Goal: Transaction & Acquisition: Purchase product/service

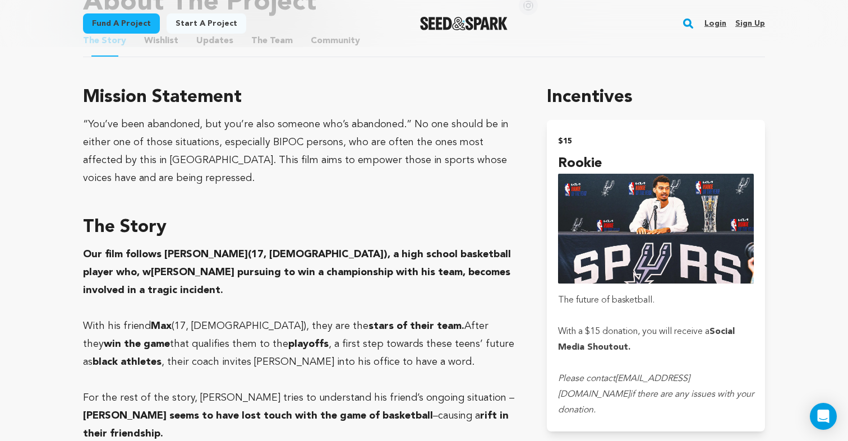
scroll to position [346, 0]
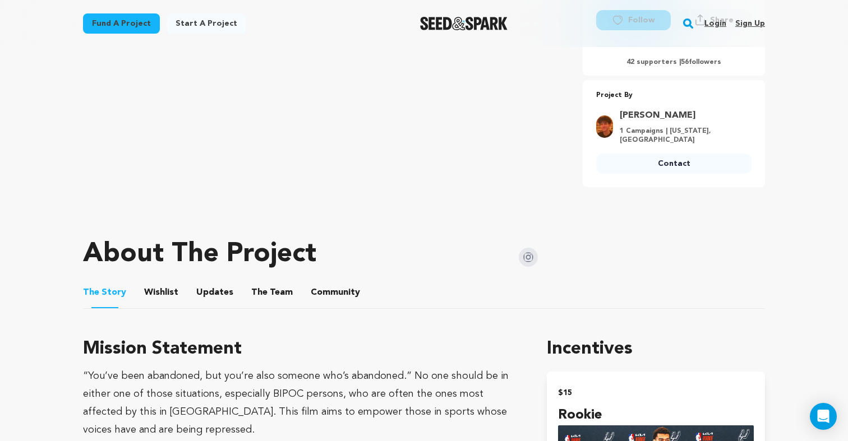
click at [717, 21] on link "Login" at bounding box center [715, 24] width 22 height 18
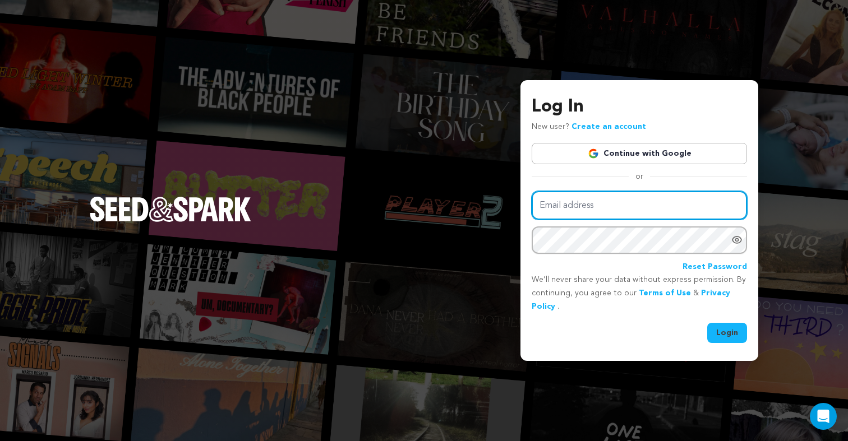
click at [573, 206] on input "Email address" at bounding box center [638, 205] width 215 height 29
type input "mhq2003@nyu.edu"
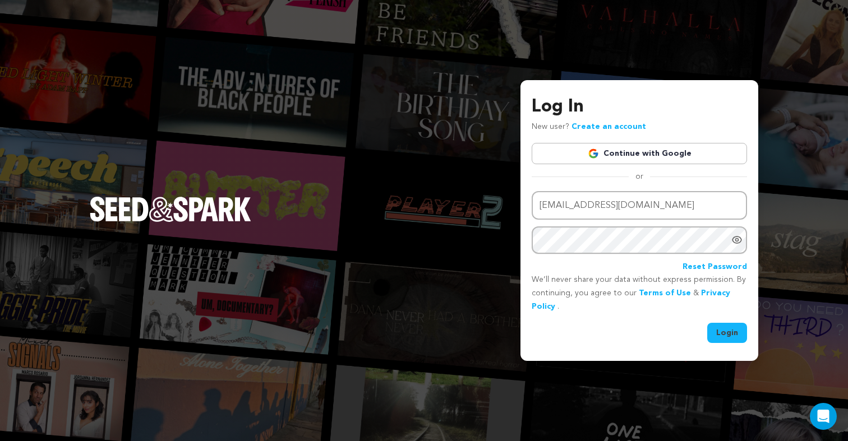
click at [617, 155] on link "Continue with Google" at bounding box center [638, 153] width 215 height 21
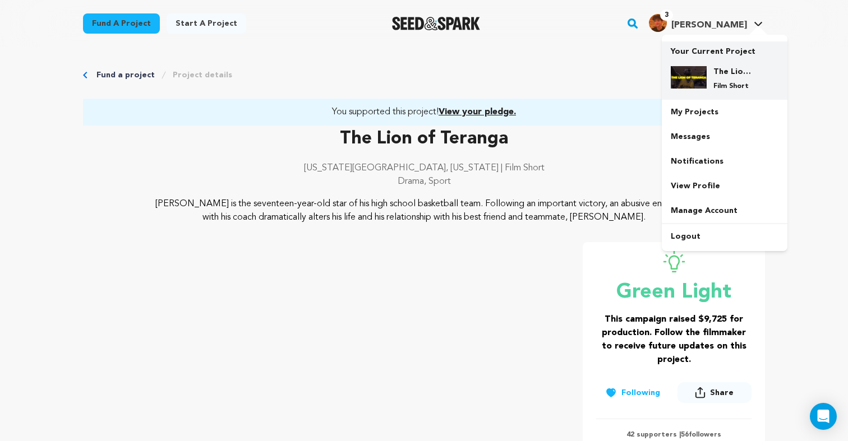
click at [695, 75] on img at bounding box center [688, 77] width 36 height 22
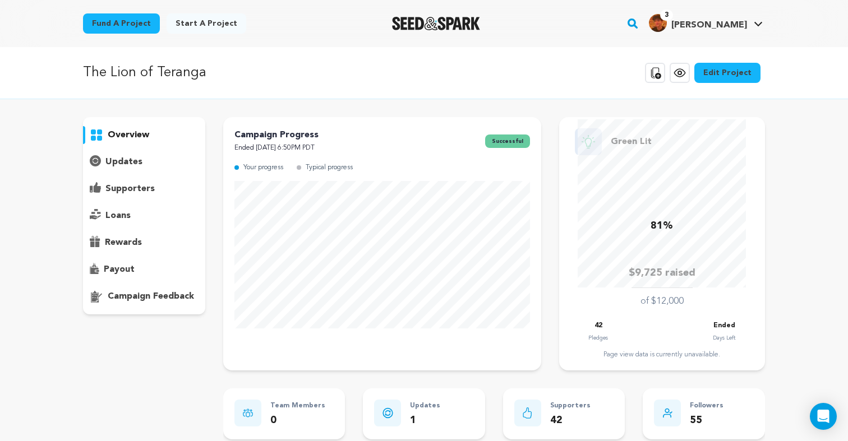
click at [157, 164] on div "updates" at bounding box center [144, 162] width 122 height 18
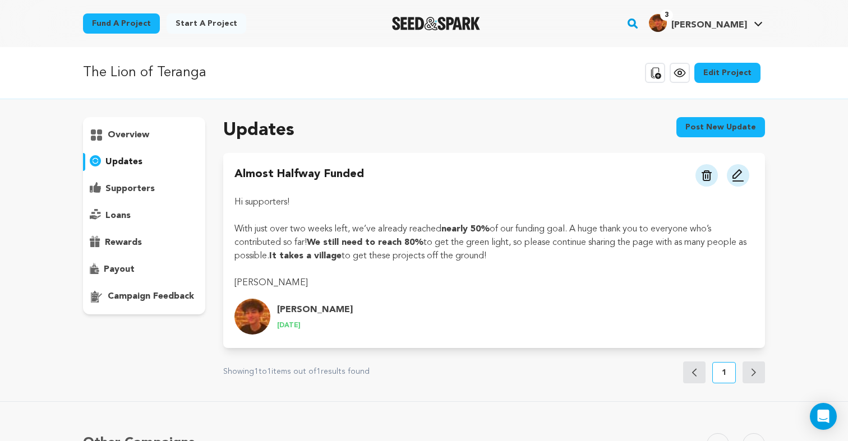
click at [148, 186] on p "supporters" at bounding box center [129, 188] width 49 height 13
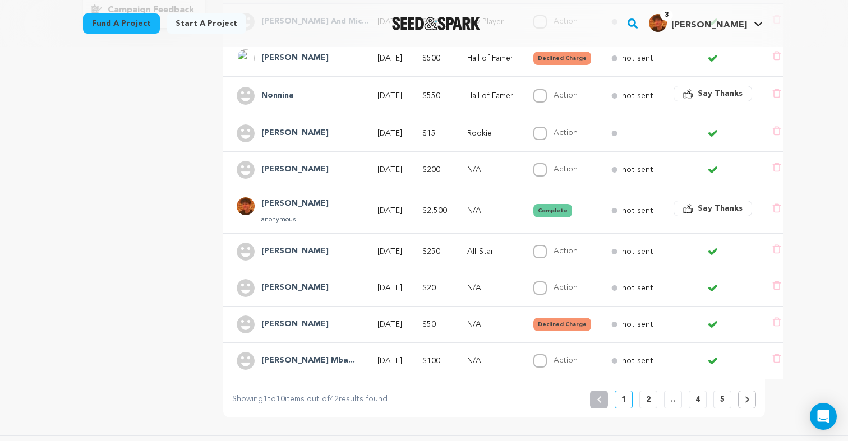
scroll to position [280, 0]
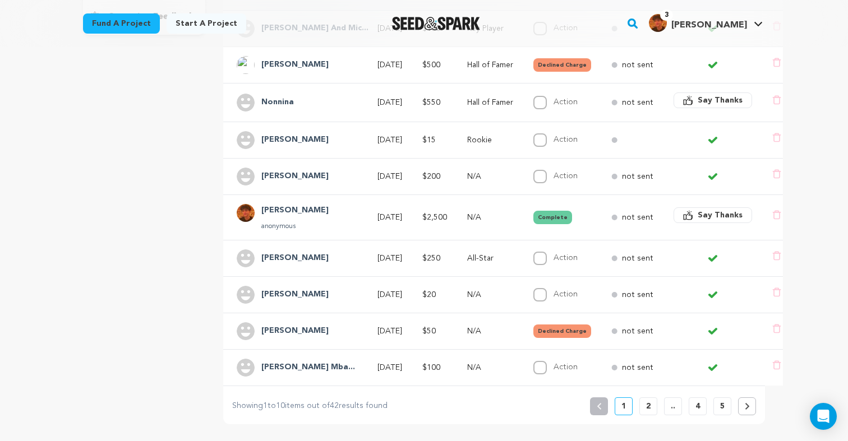
click at [724, 401] on p "5" at bounding box center [722, 406] width 4 height 11
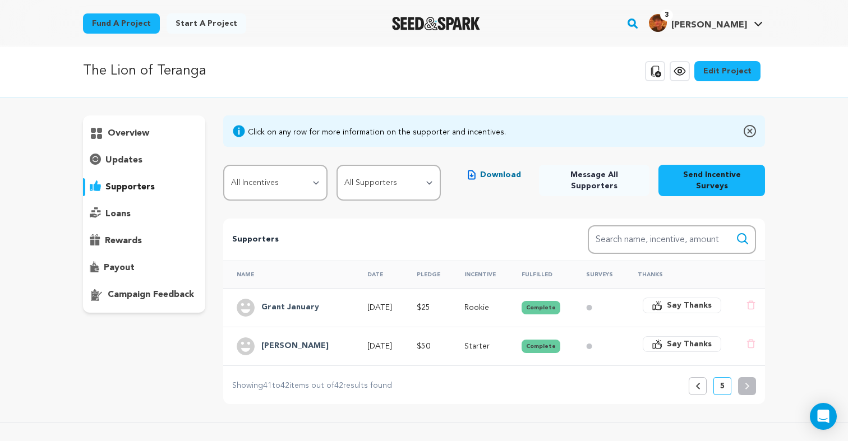
scroll to position [0, 0]
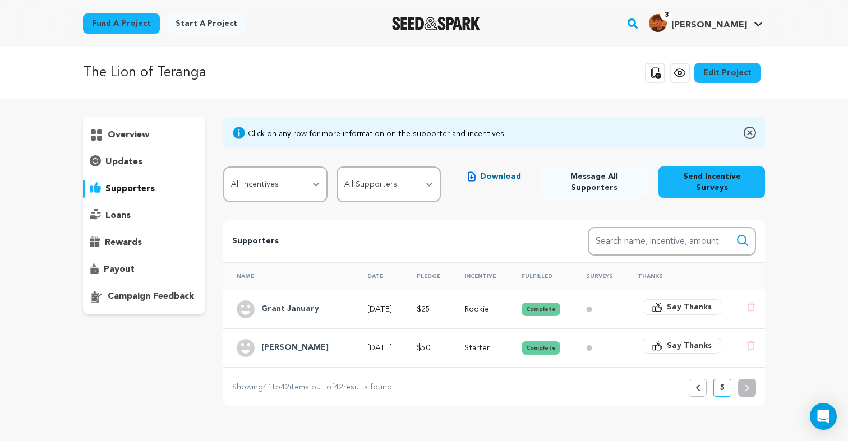
click at [696, 385] on icon at bounding box center [697, 388] width 4 height 7
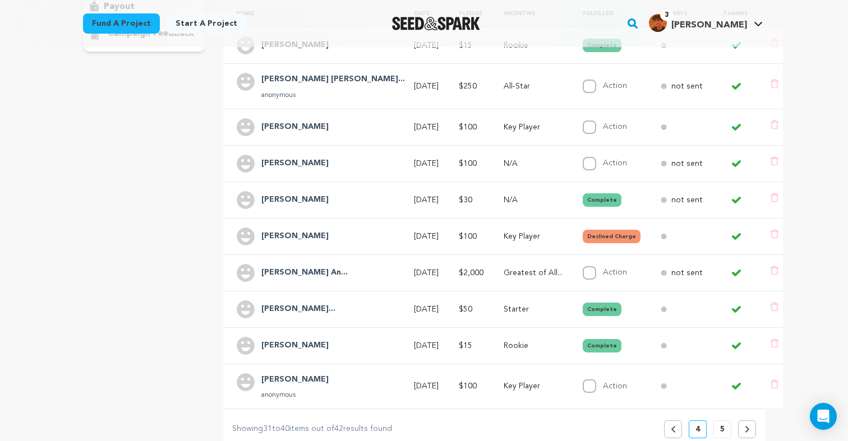
scroll to position [146, 0]
